Goal: Find specific page/section: Find specific page/section

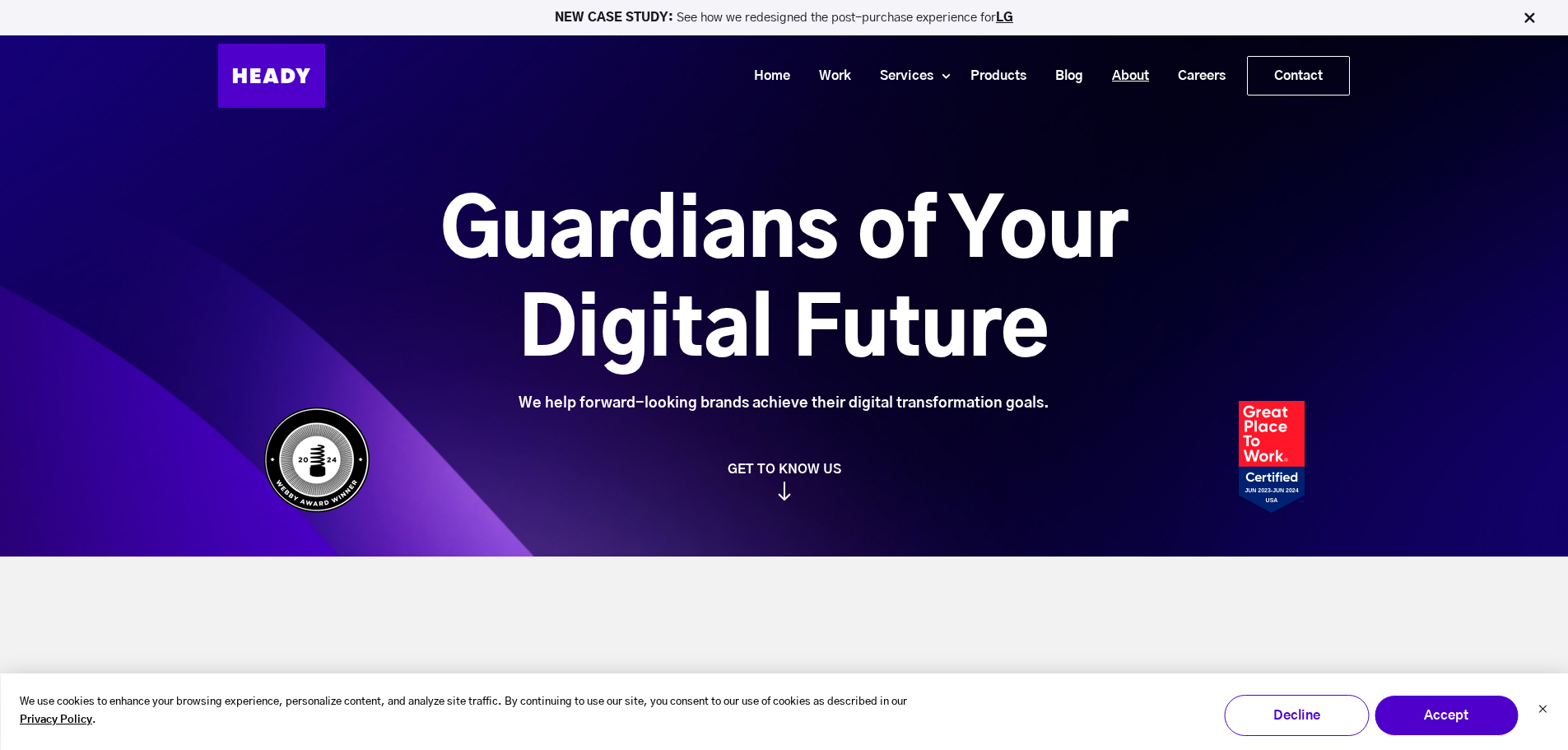
click at [1136, 71] on link "About" at bounding box center [1125, 76] width 66 height 31
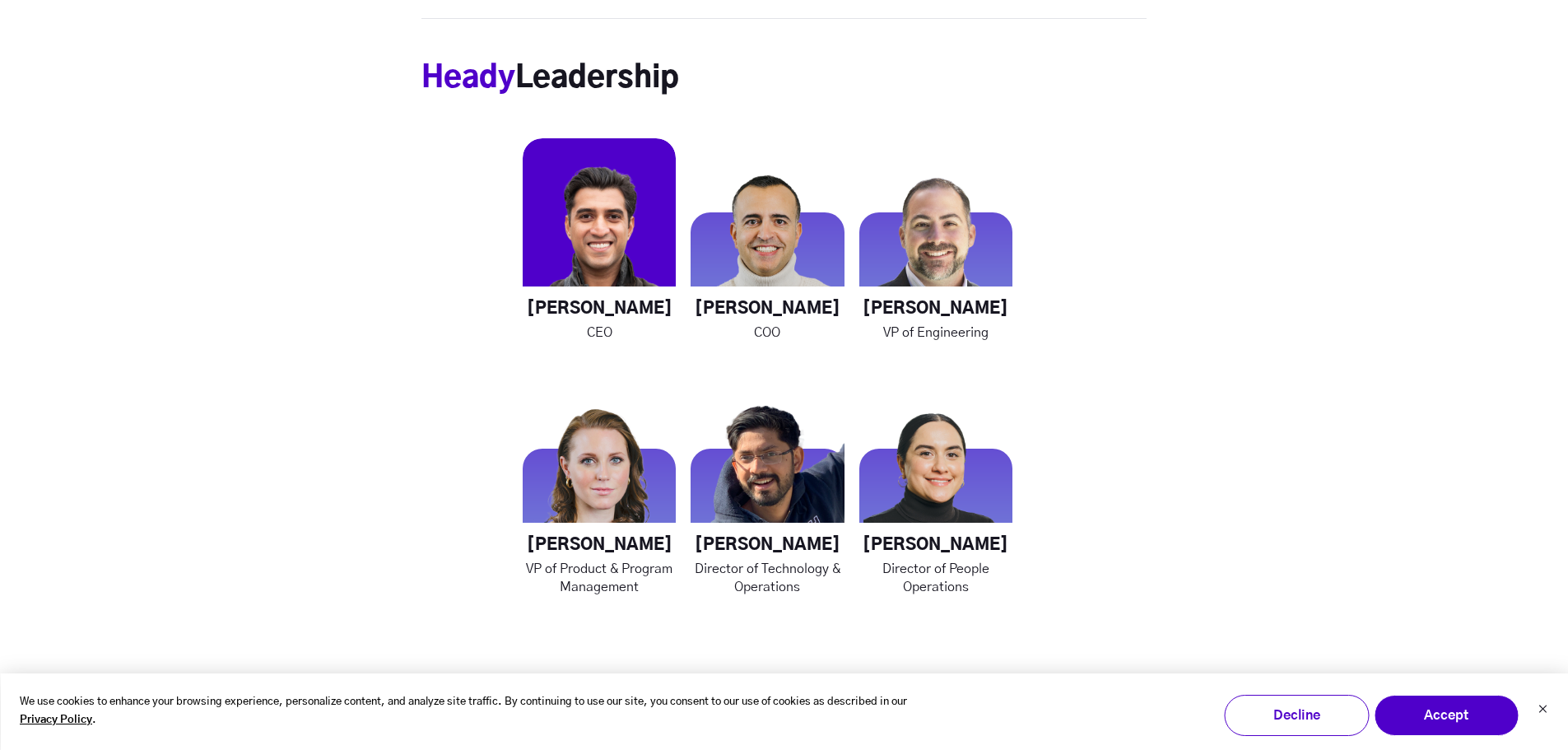
scroll to position [2471, 0]
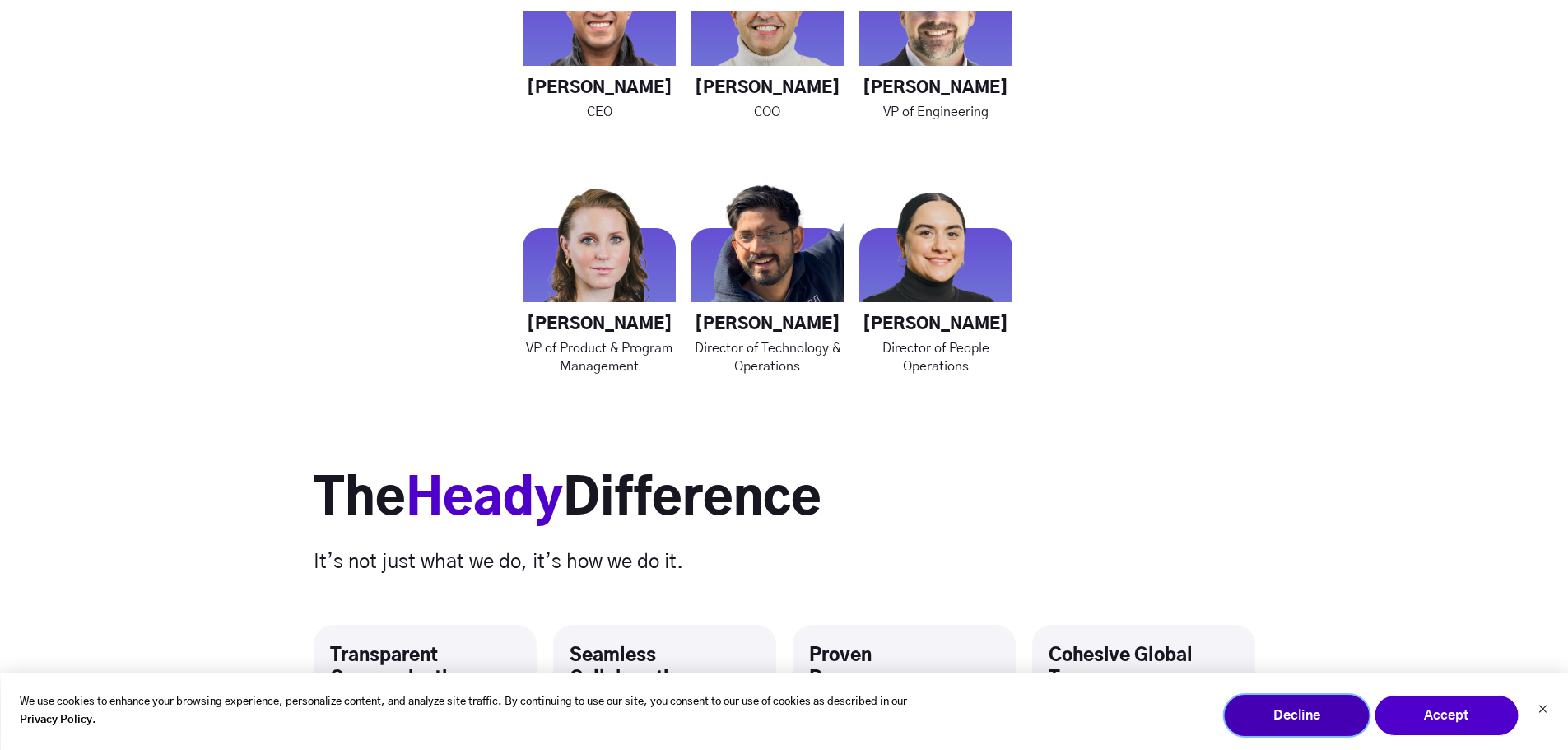
click at [1281, 720] on button "Decline" at bounding box center [1296, 716] width 145 height 41
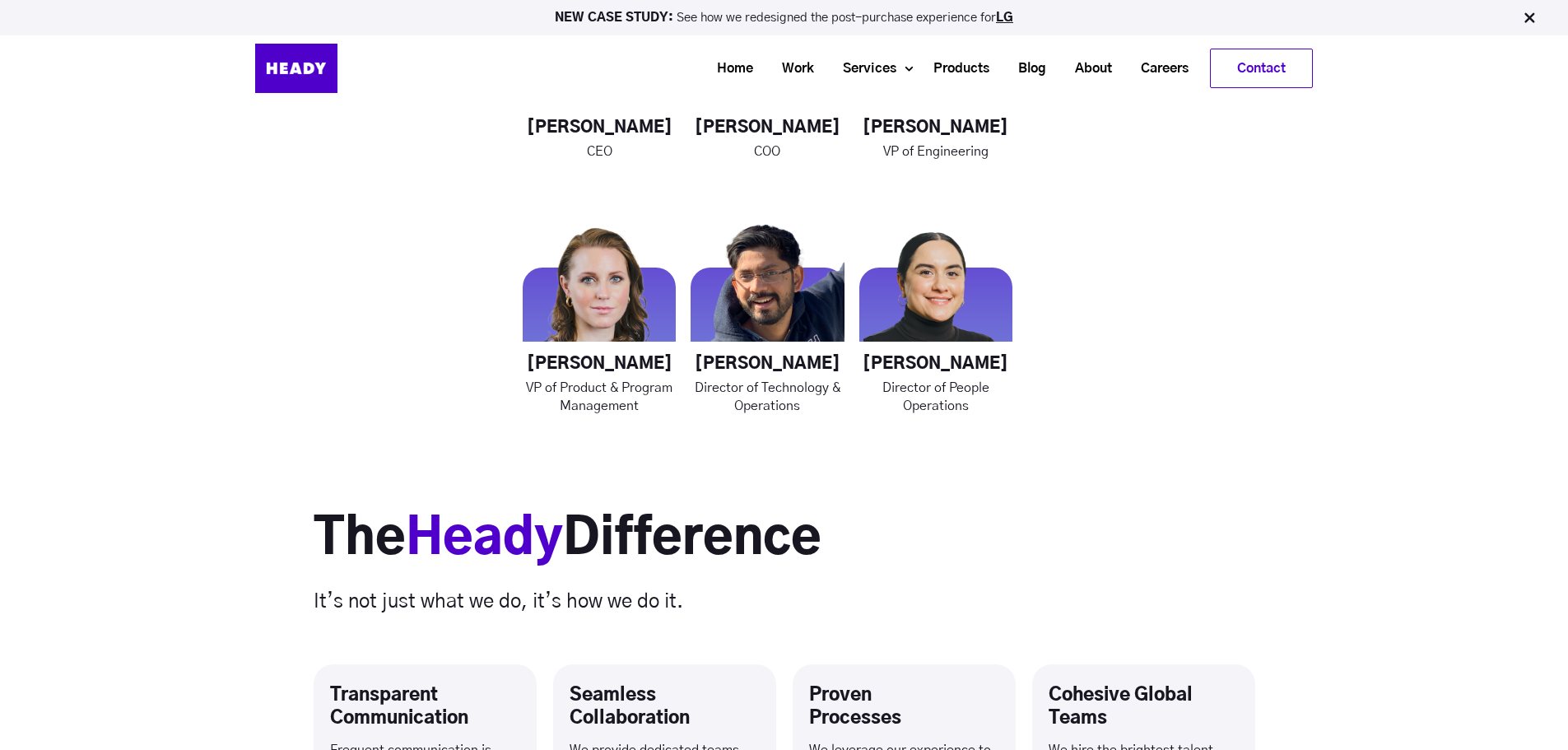
scroll to position [2388, 0]
